Goal: Obtain resource: Download file/media

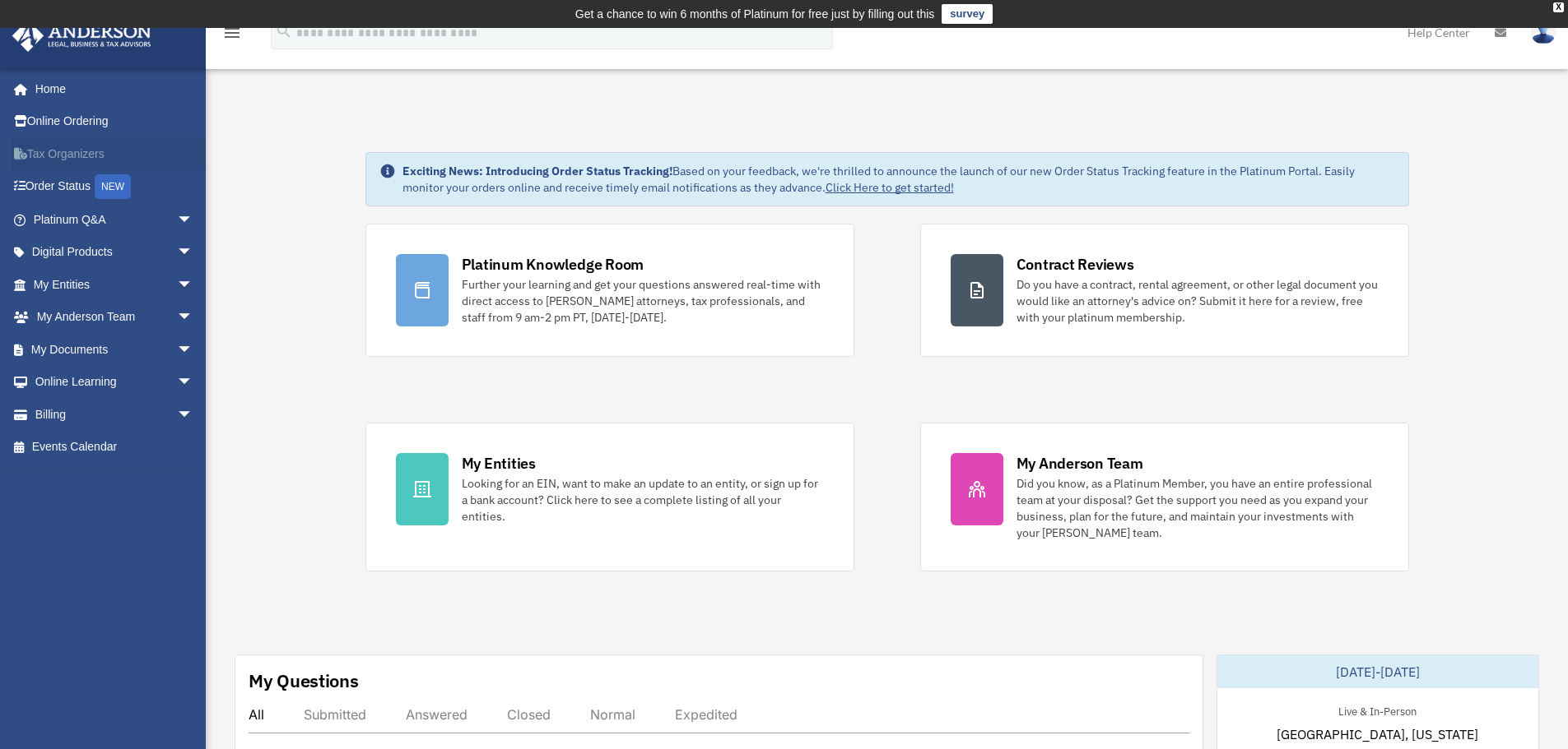
click at [51, 157] on link "Tax Organizers" at bounding box center [115, 154] width 206 height 33
click at [177, 343] on span "arrow_drop_down" at bounding box center [194, 349] width 33 height 34
click at [83, 448] on link "Forms Library" at bounding box center [121, 447] width 195 height 33
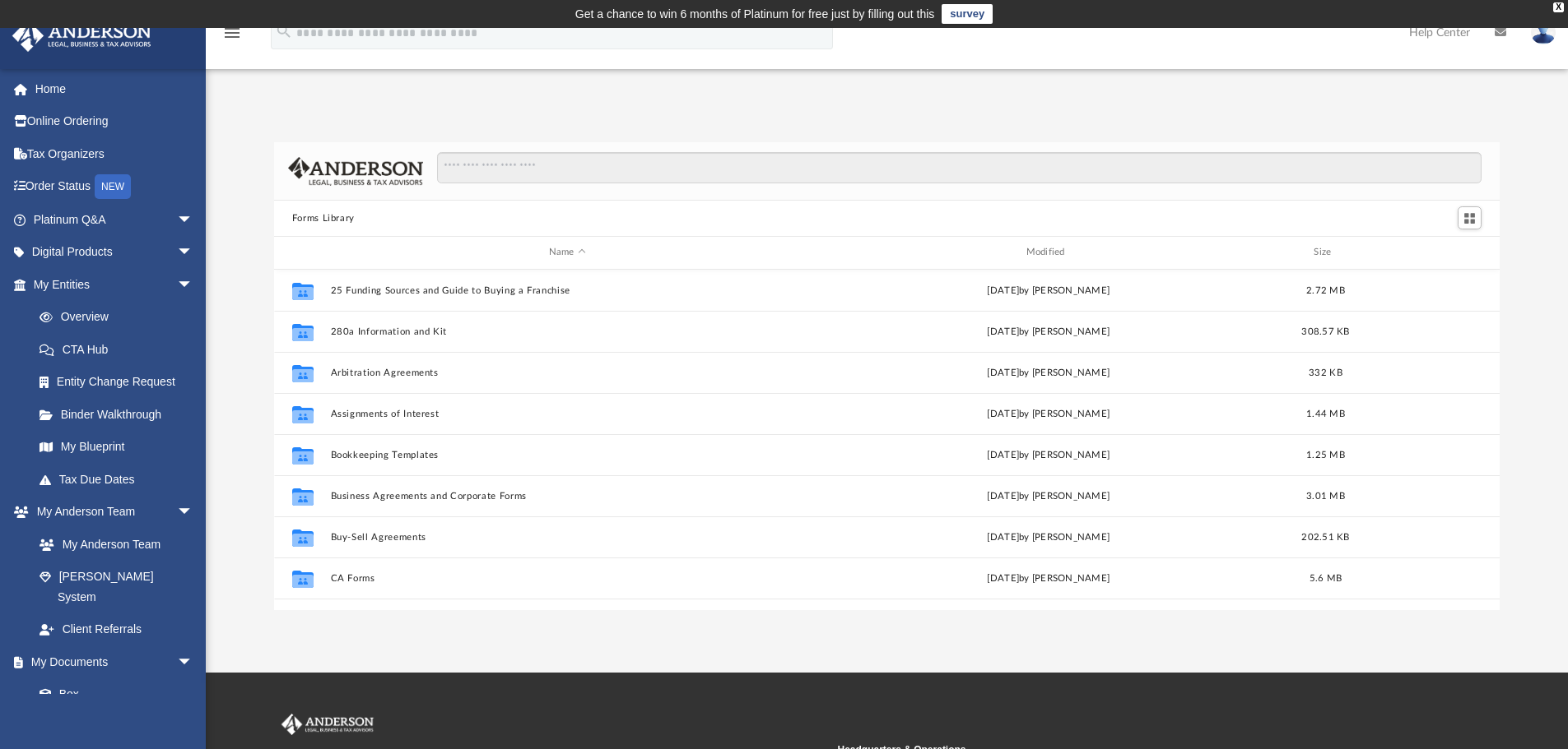
scroll to position [362, 1214]
drag, startPoint x: 664, startPoint y: 166, endPoint x: 678, endPoint y: 189, distance: 26.9
click at [659, 180] on input "Search files and folders" at bounding box center [959, 167] width 1044 height 31
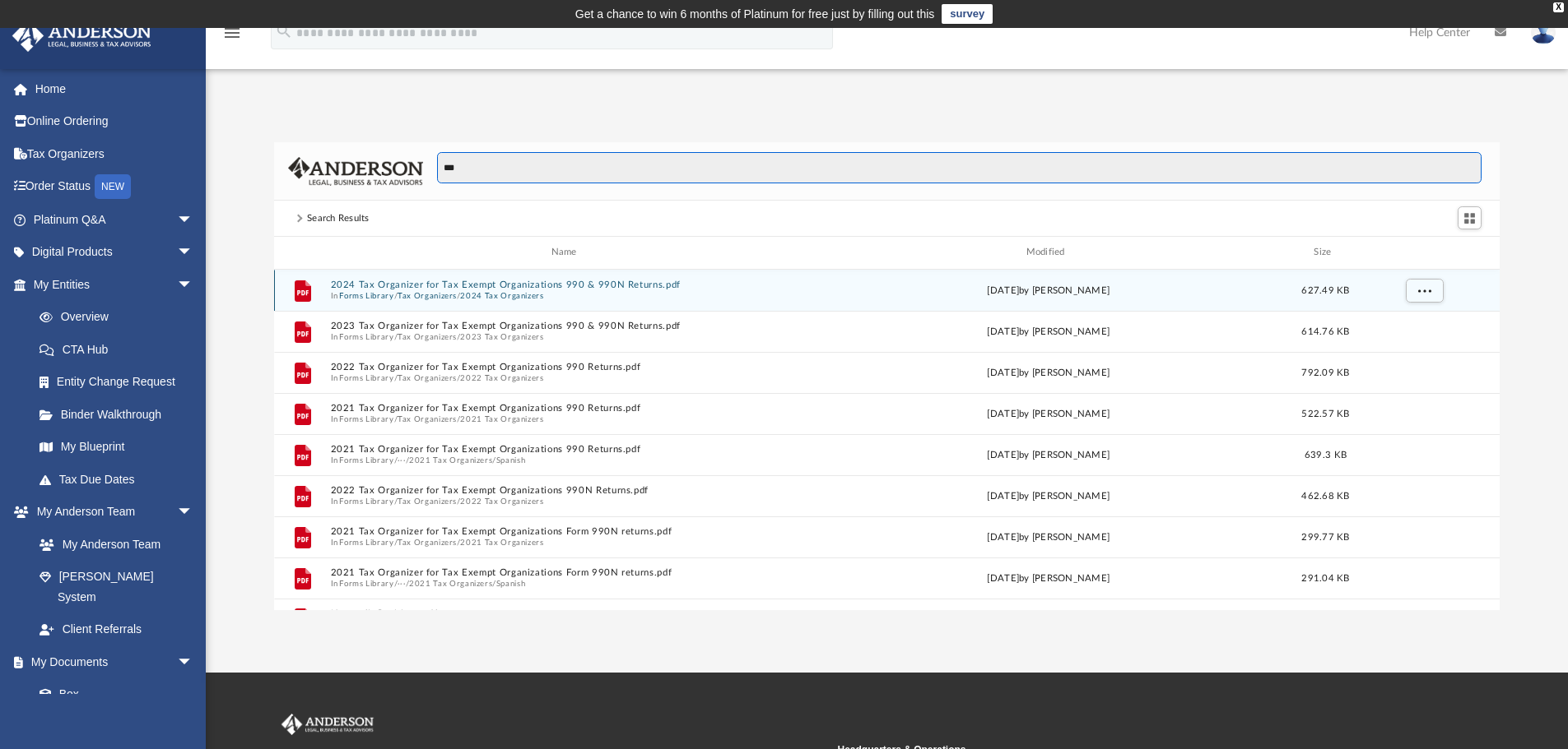
type input "***"
click at [613, 282] on button "2024 Tax Organizer for Tax Exempt Organizations 990 & 990N Returns.pdf" at bounding box center [566, 285] width 474 height 11
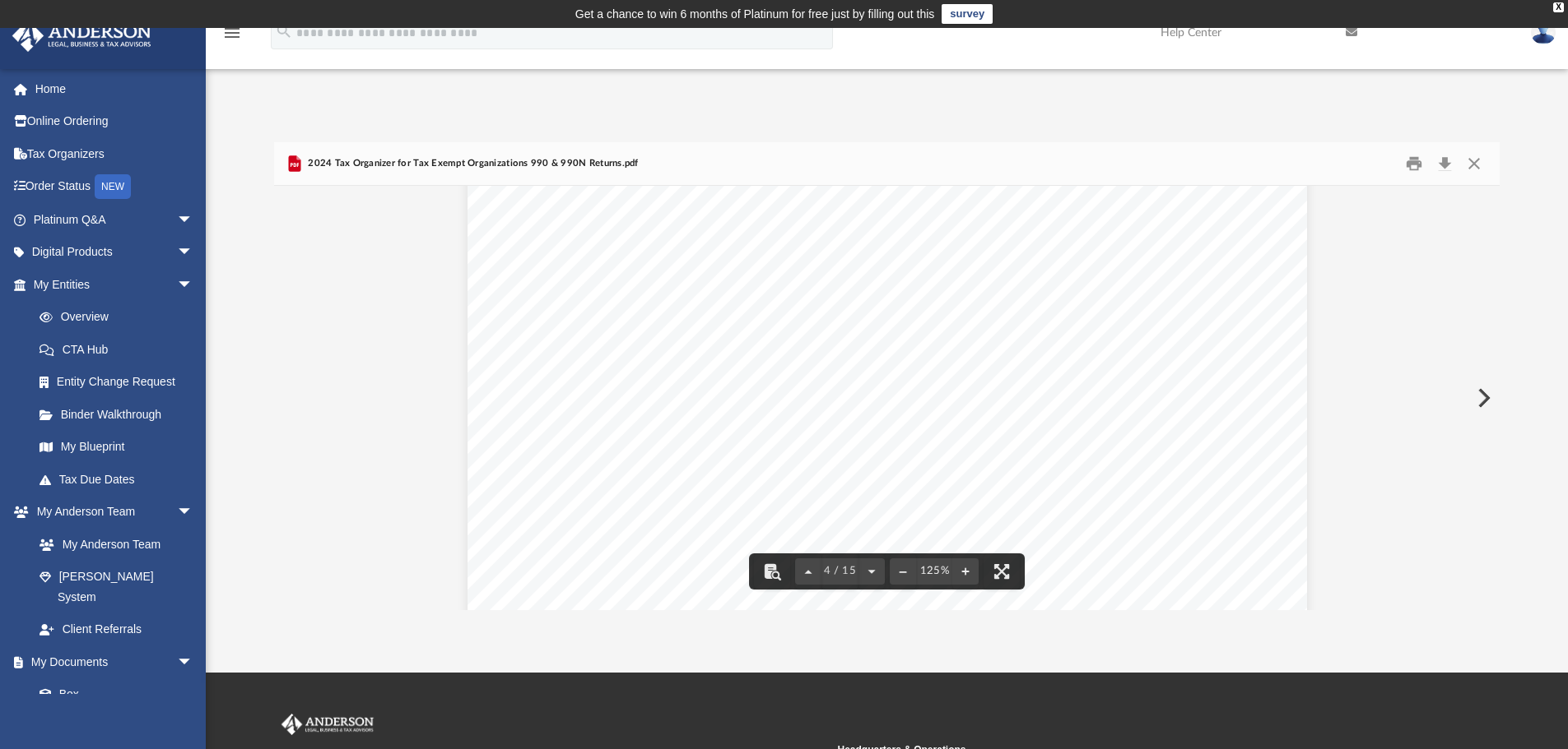
scroll to position [3701, 0]
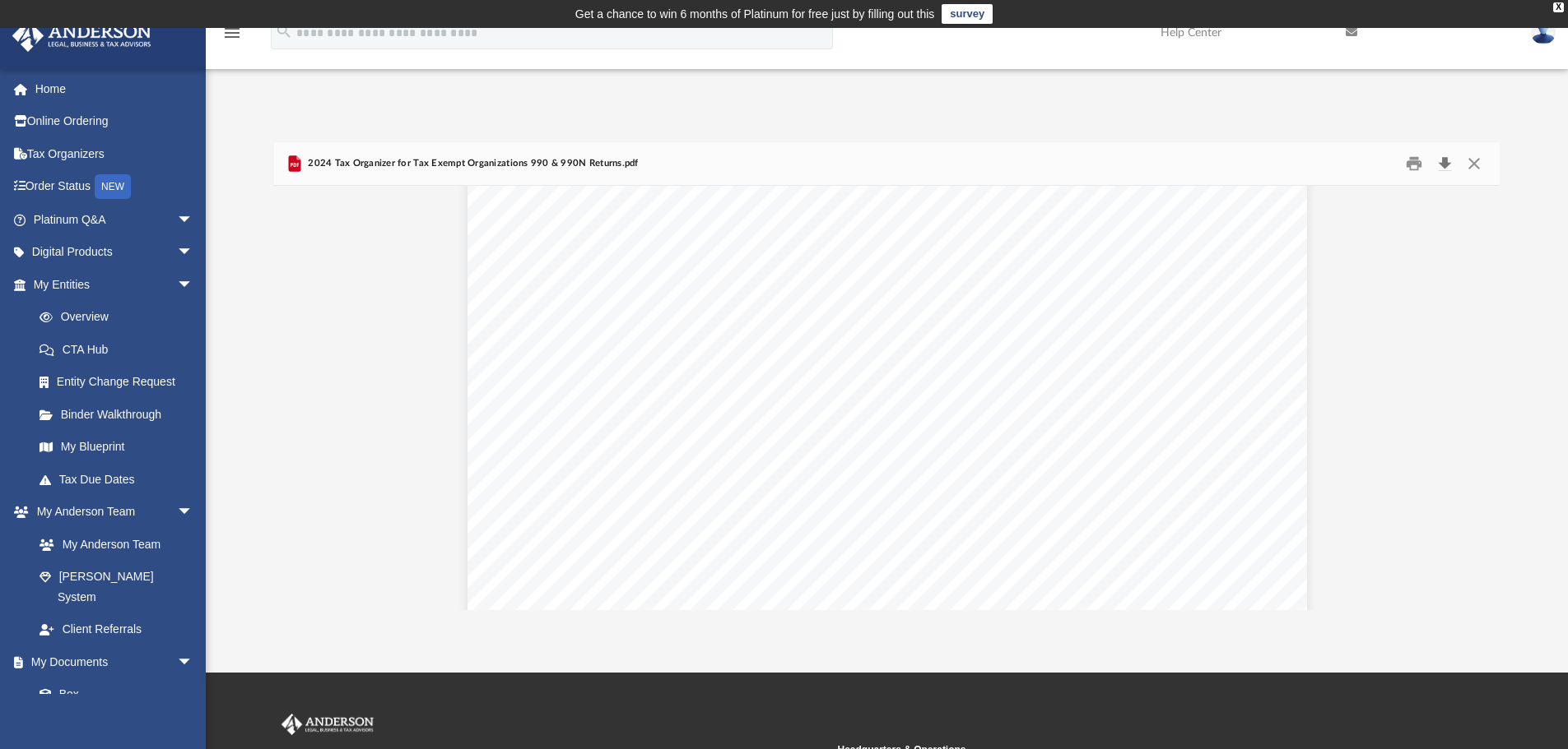
click at [1452, 160] on button "Download" at bounding box center [1444, 164] width 29 height 25
click at [1154, 100] on div "App bob.apples@andersonadvisors.com Sign Out bob.apples@andersonadvisors.com Ho…" at bounding box center [784, 350] width 1568 height 519
